Goal: Register for event/course

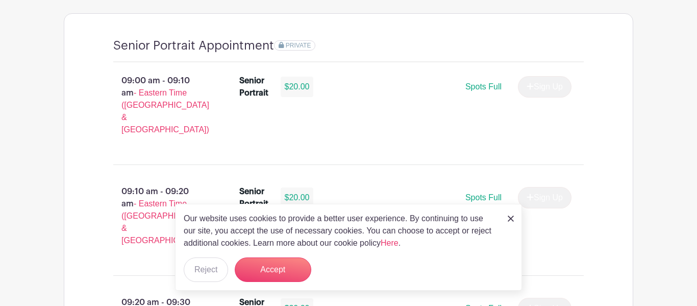
scroll to position [715, 0]
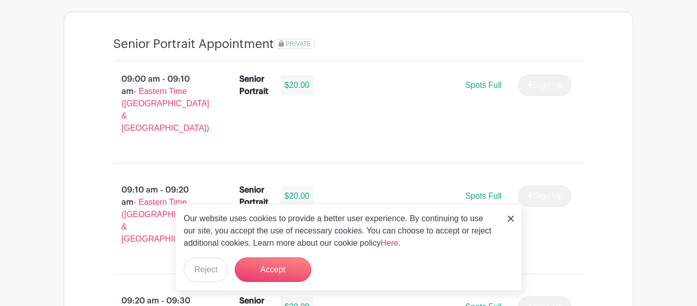
click at [510, 216] on img at bounding box center [511, 218] width 6 height 6
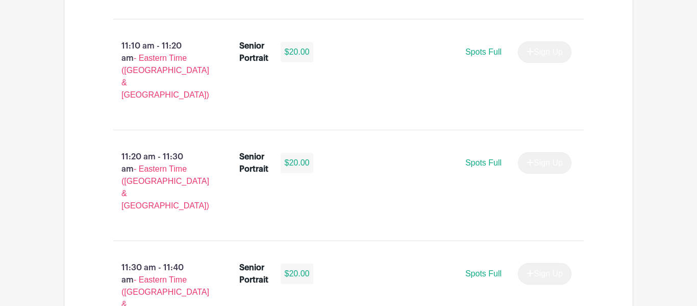
scroll to position [2188, 0]
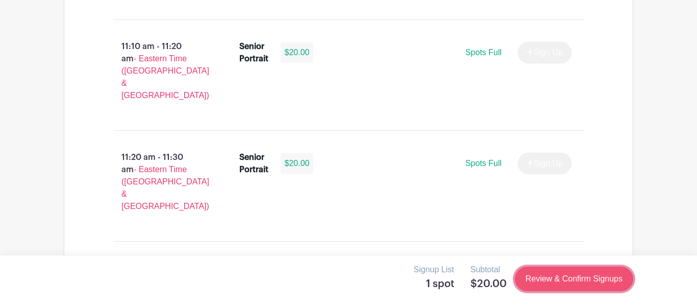
click at [555, 277] on link "Review & Confirm Signups" at bounding box center [574, 279] width 118 height 25
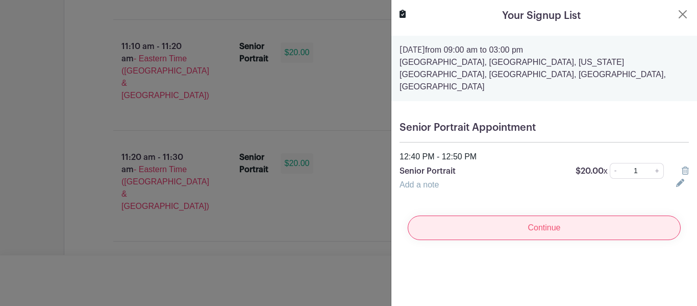
click at [577, 215] on input "Continue" at bounding box center [544, 227] width 273 height 25
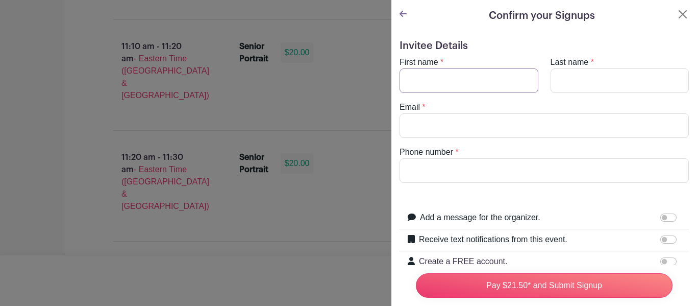
click at [427, 86] on input "First name" at bounding box center [469, 80] width 139 height 25
type input "Brayon"
type input "[PERSON_NAME]"
type input "[EMAIL_ADDRESS][DOMAIN_NAME]"
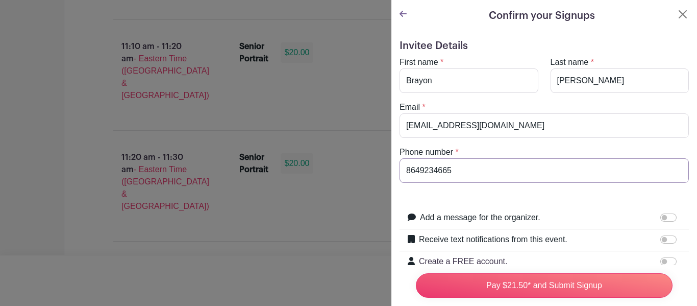
click at [472, 168] on input "8649234665" at bounding box center [545, 170] width 290 height 25
type input "8"
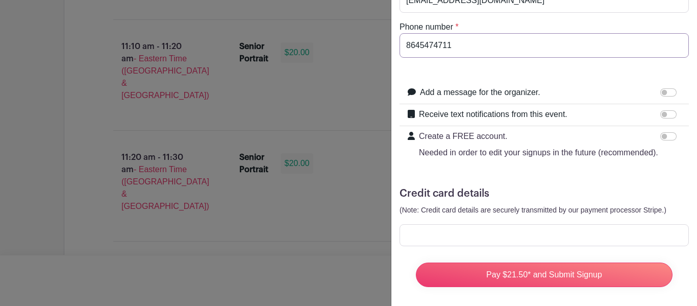
scroll to position [131, 0]
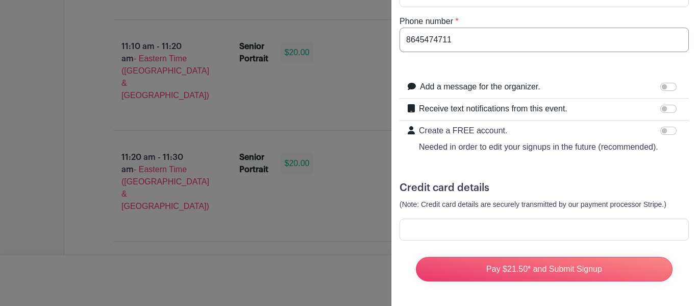
type input "8645474711"
